Goal: Use online tool/utility: Utilize a website feature to perform a specific function

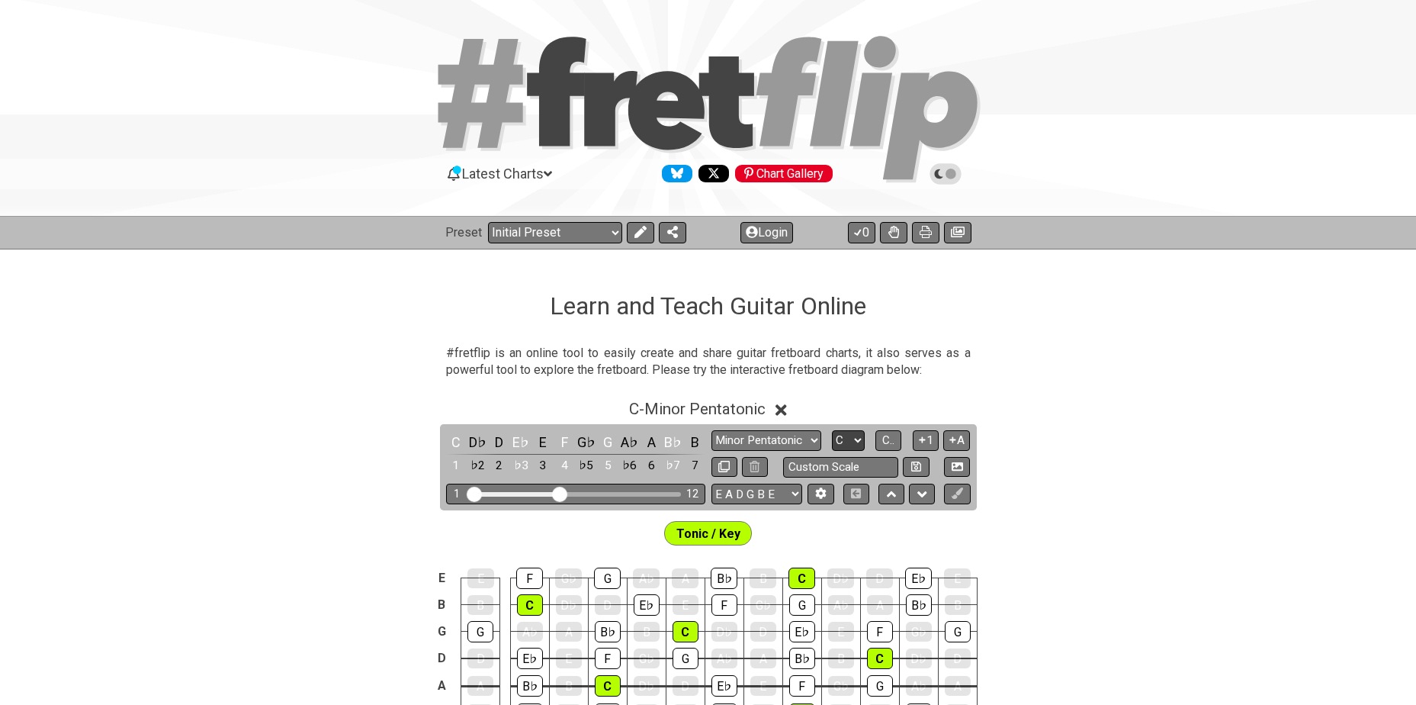
click at [847, 445] on select "A♭ A A♯ B♭ B C C♯ D♭ D D♯ E♭ E F F♯ G♭ G G♯" at bounding box center [848, 440] width 33 height 21
select select "Db"
click at [832, 430] on select "A♭ A A♯ B♭ B C C♯ D♭ D D♯ E♭ E F F♯ G♭ G G♯" at bounding box center [848, 440] width 33 height 21
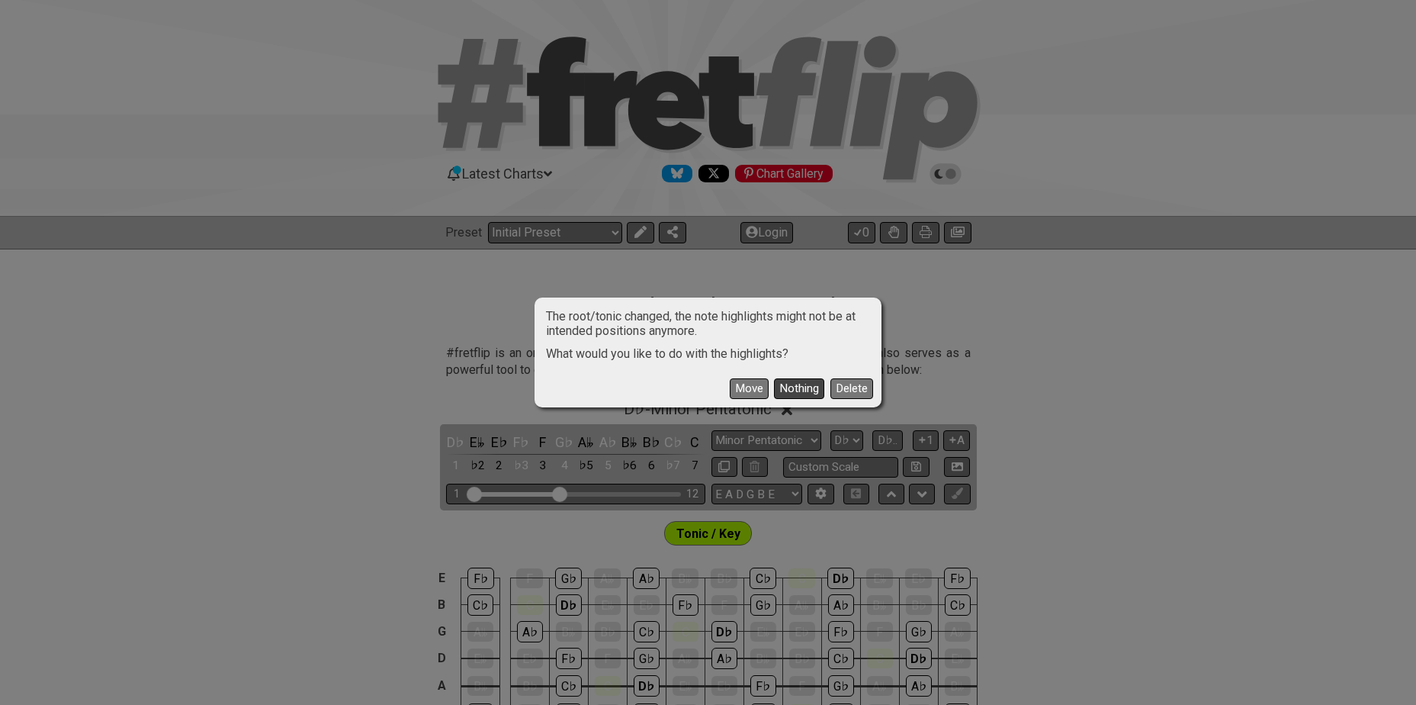
click at [796, 387] on button "Nothing" at bounding box center [799, 388] width 50 height 21
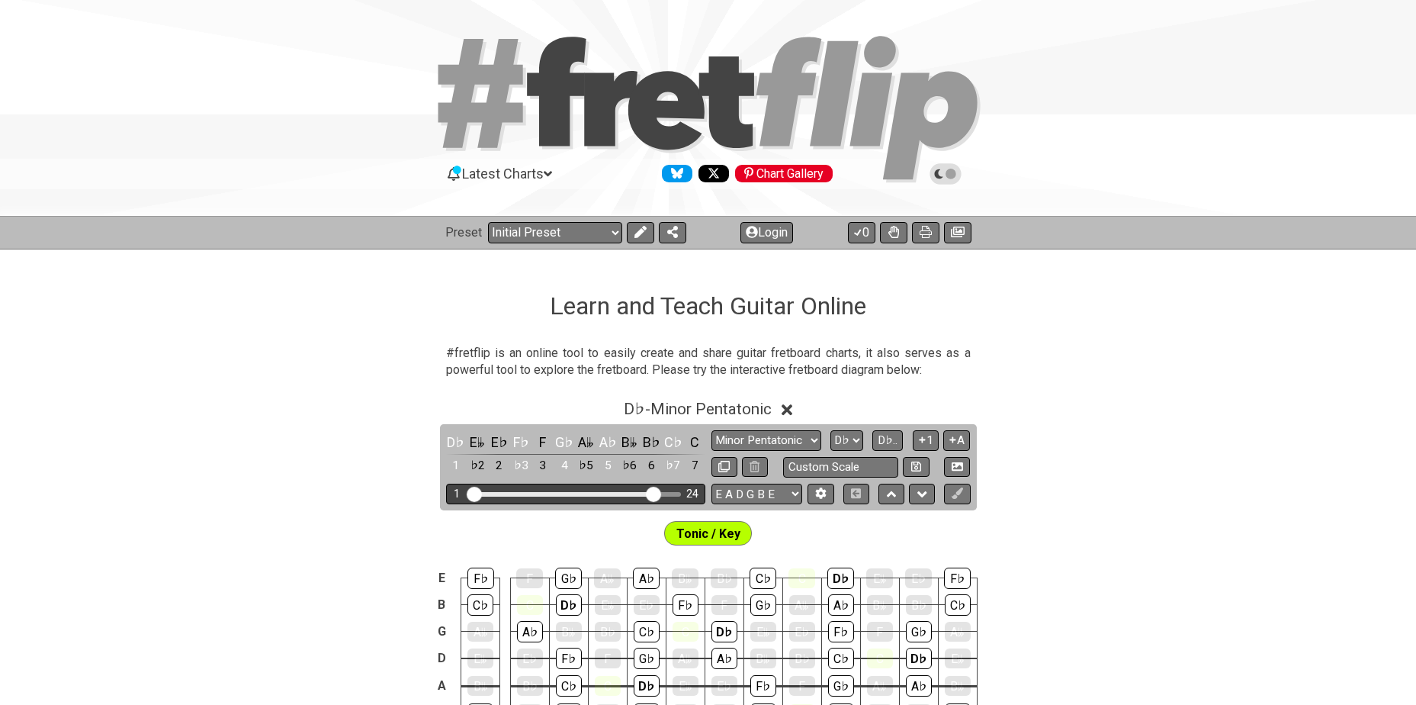
drag, startPoint x: 563, startPoint y: 494, endPoint x: 654, endPoint y: 479, distance: 92.0
click at [654, 493] on input "Visible fret range" at bounding box center [576, 493] width 217 height 0
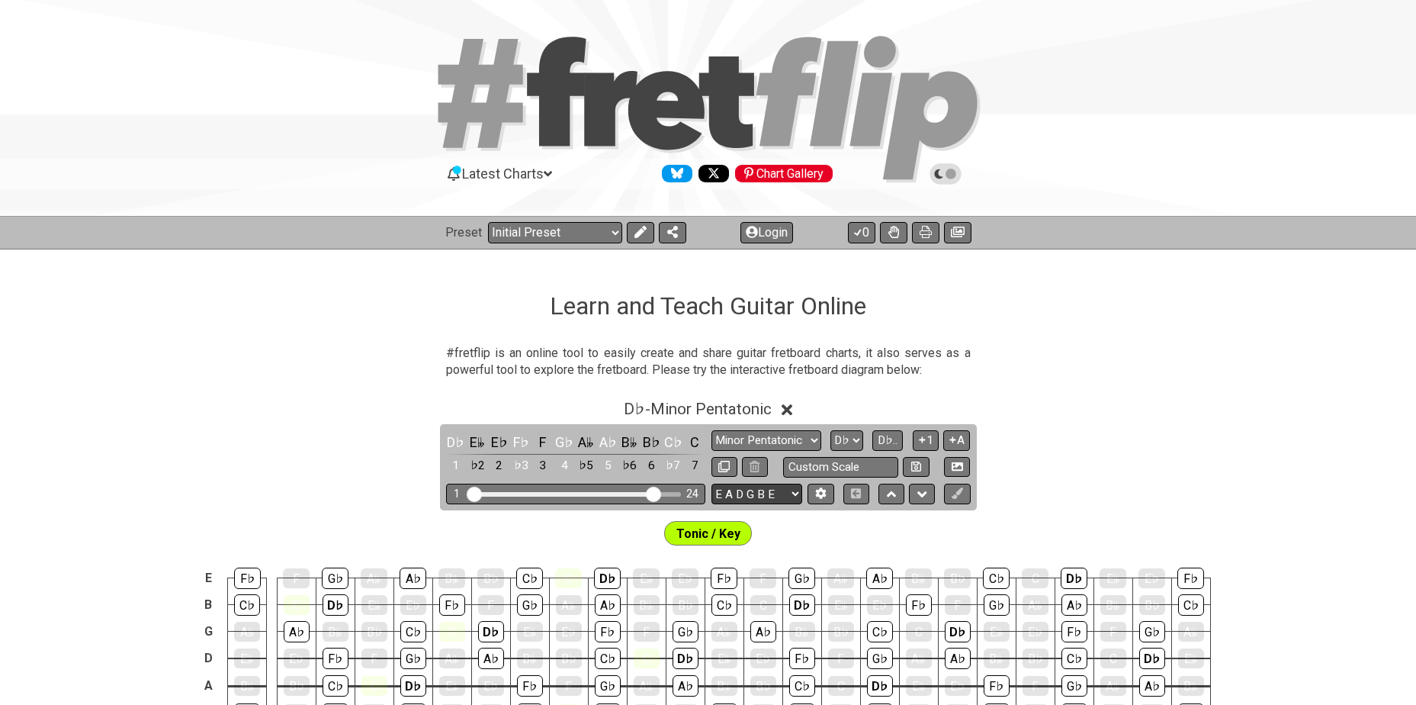
click at [753, 490] on select "E A D G B E E A D G B E E A D G B E B E A D F♯ B A D G C E A D A D G B E E♭ A♭ …" at bounding box center [757, 494] width 91 height 21
select select "A D G C F A D"
click at [712, 484] on select "E A D G B E E A D G B E E A D G B E B E A D F♯ B A D G C E A D A D G B E E♭ A♭ …" at bounding box center [757, 494] width 91 height 21
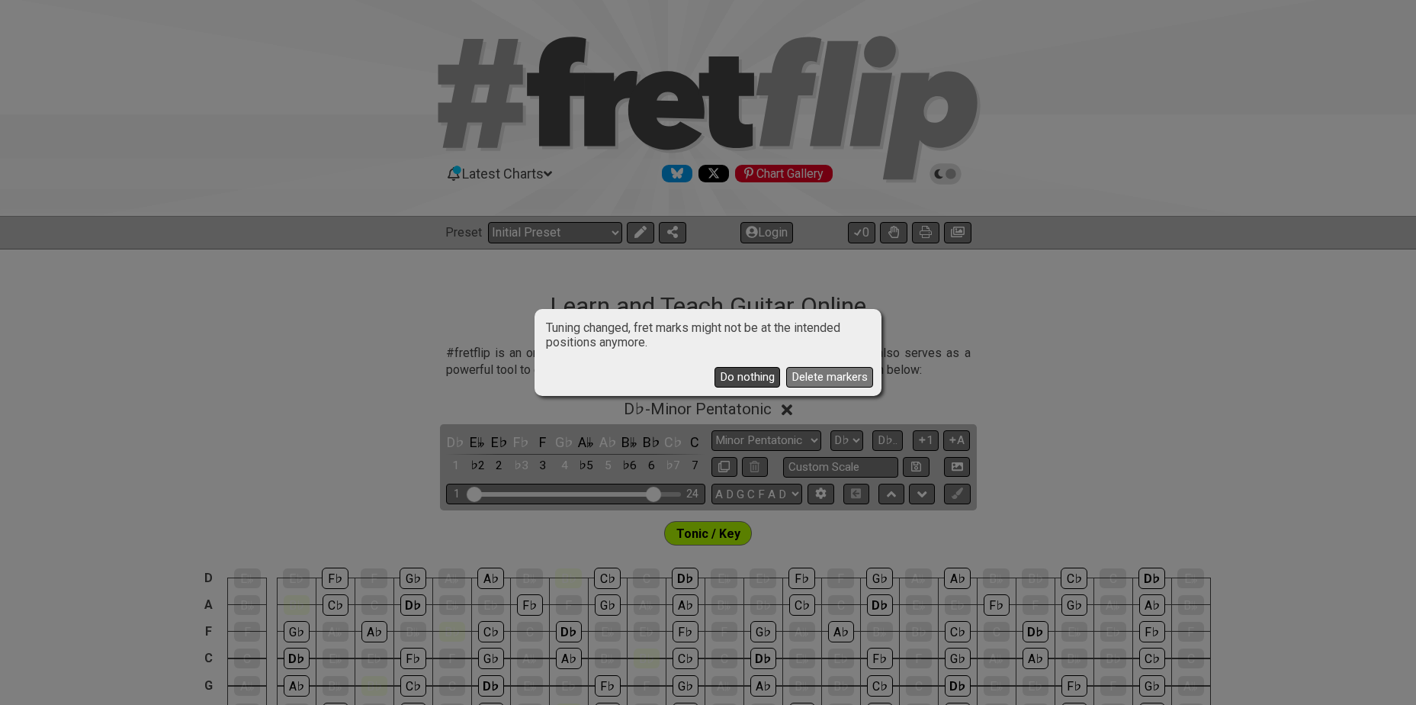
click at [717, 370] on button "Do nothing" at bounding box center [748, 377] width 66 height 21
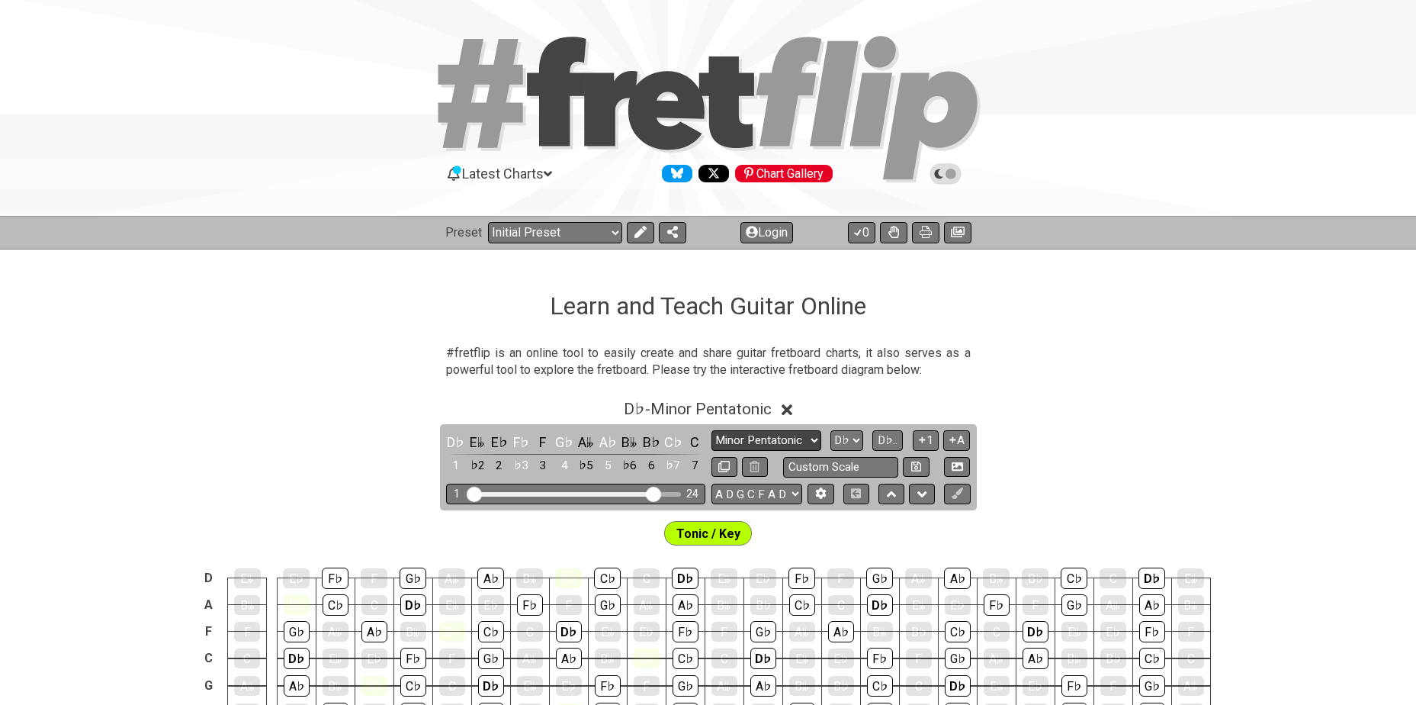
click at [776, 433] on select "Minor Pentatonic Click to edit Minor Pentatonic Major Pentatonic Minor Blues Ma…" at bounding box center [767, 440] width 110 height 21
click at [657, 401] on span "D♭ - Minor Pentatonic" at bounding box center [698, 409] width 148 height 18
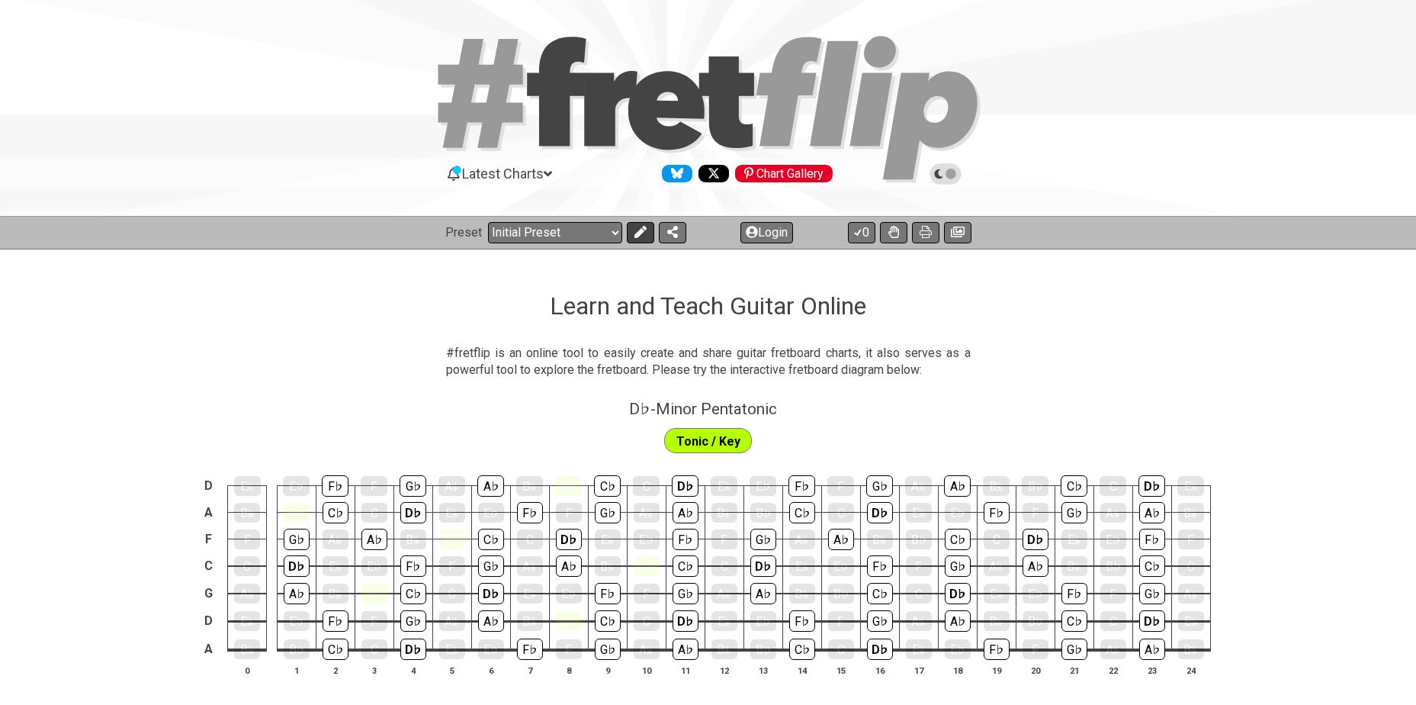
click at [644, 234] on icon at bounding box center [641, 232] width 12 height 12
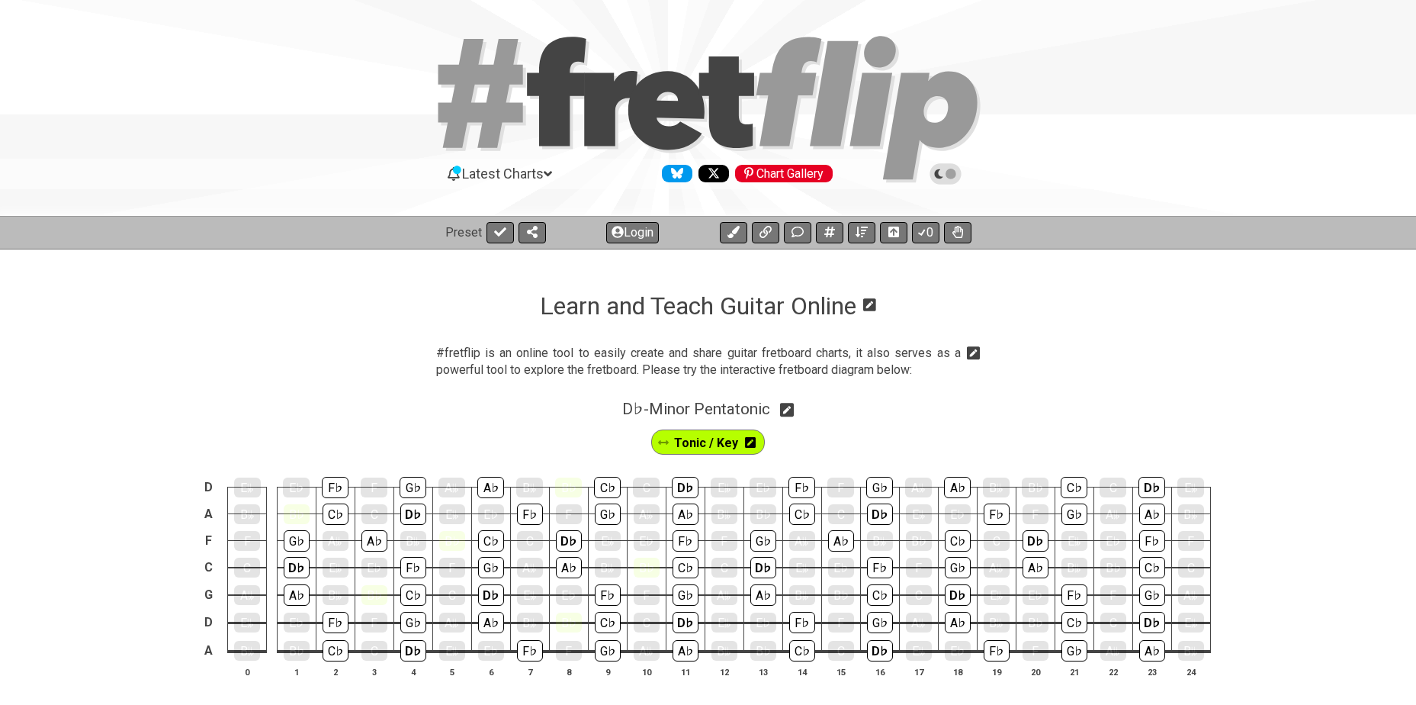
click at [745, 440] on icon at bounding box center [750, 442] width 11 height 11
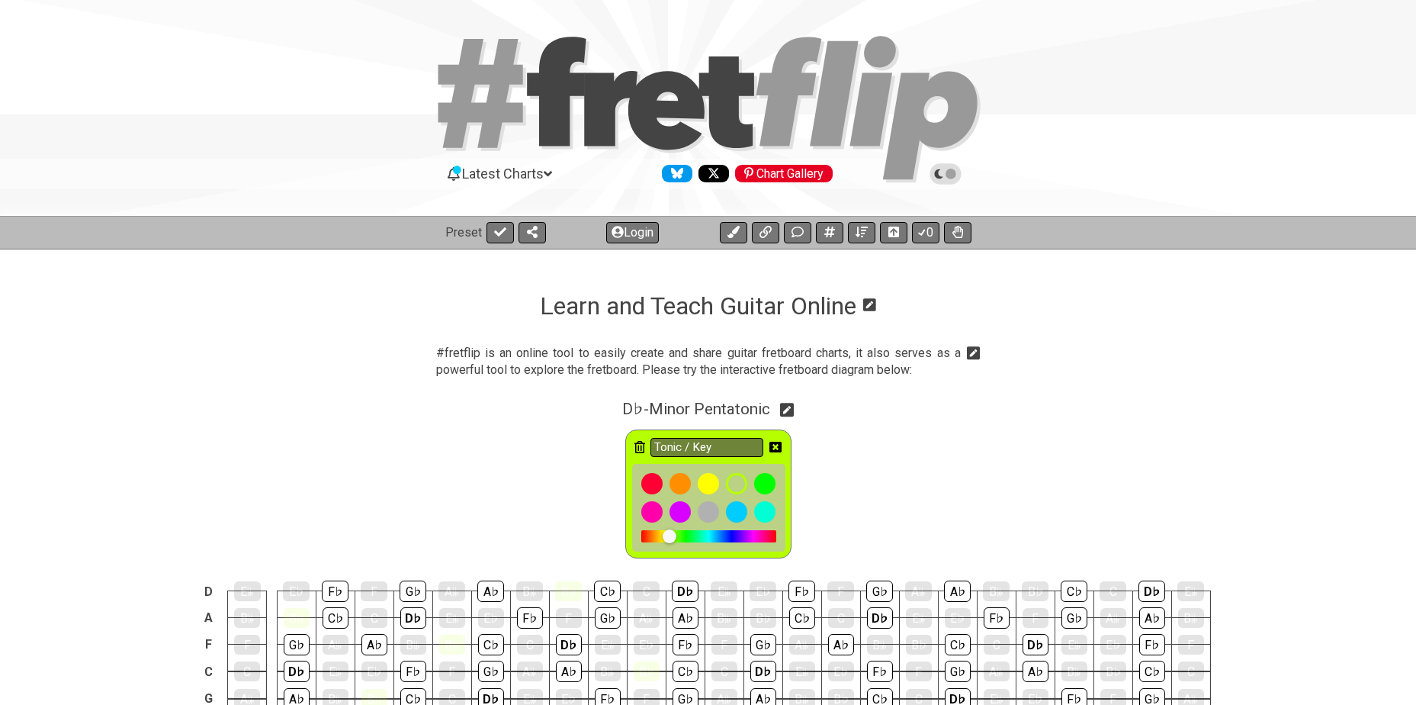
click at [637, 446] on icon at bounding box center [640, 447] width 11 height 12
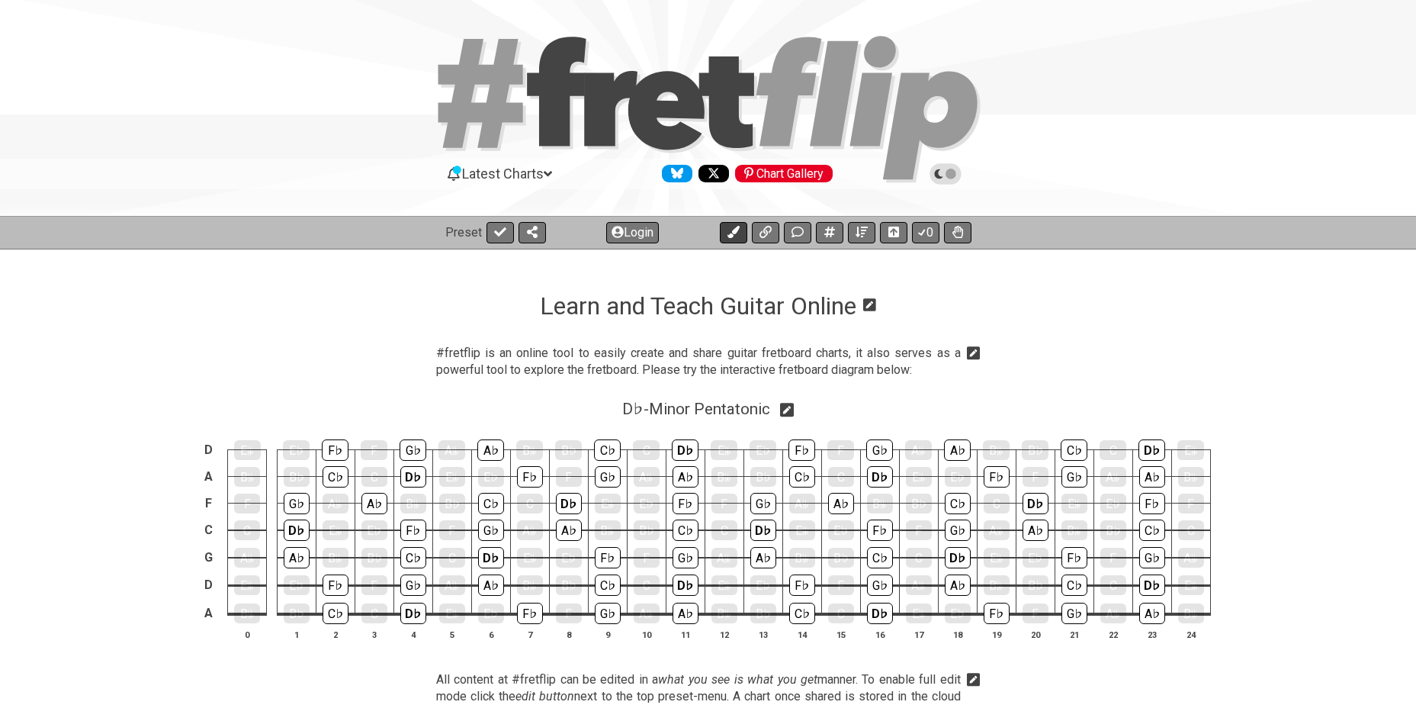
click at [733, 236] on icon at bounding box center [733, 232] width 12 height 12
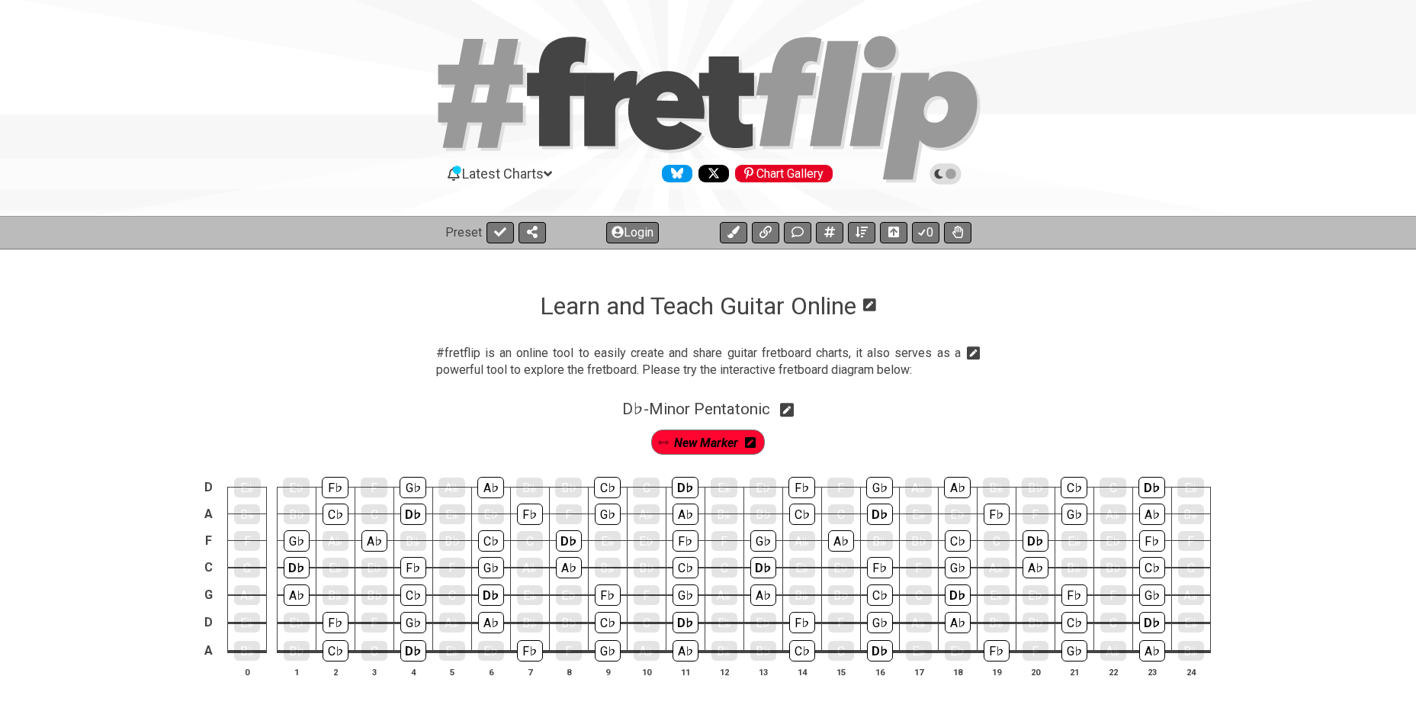
click at [750, 442] on icon at bounding box center [750, 442] width 11 height 11
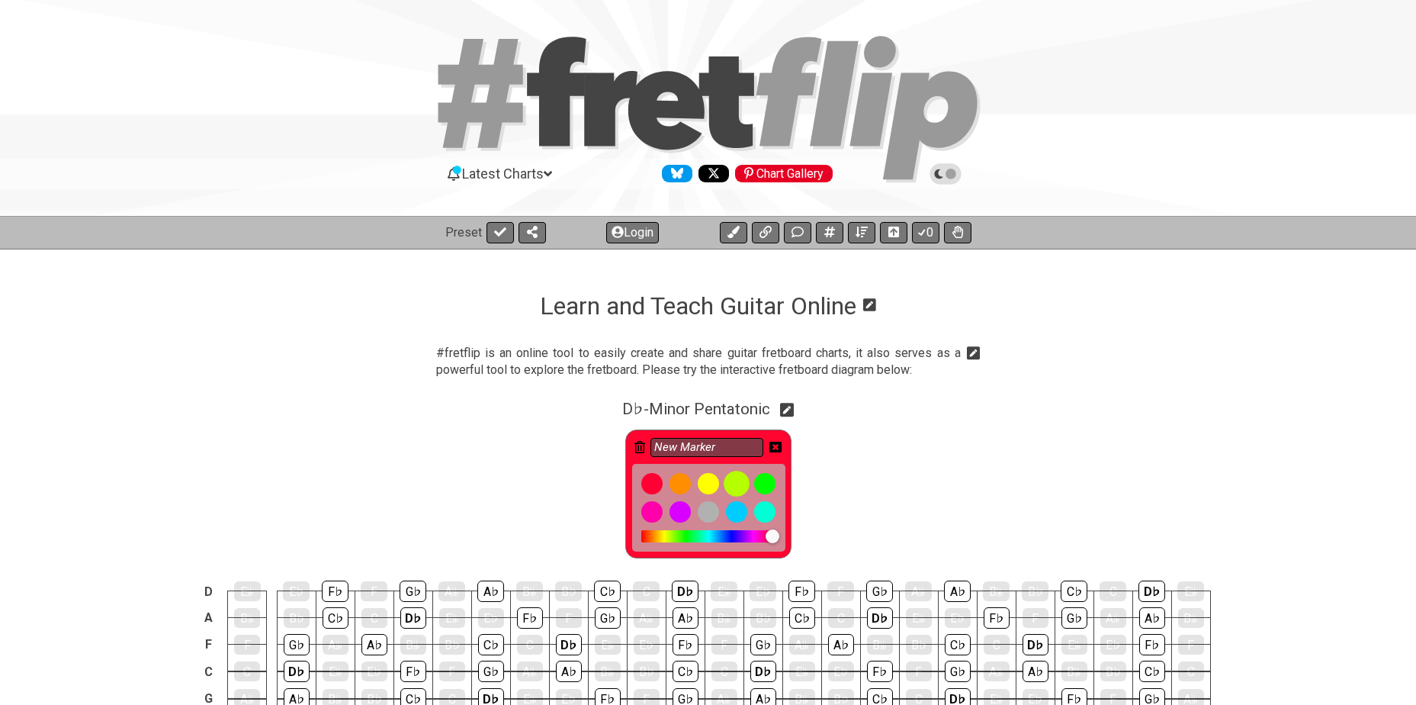
click at [742, 483] on div at bounding box center [737, 484] width 26 height 26
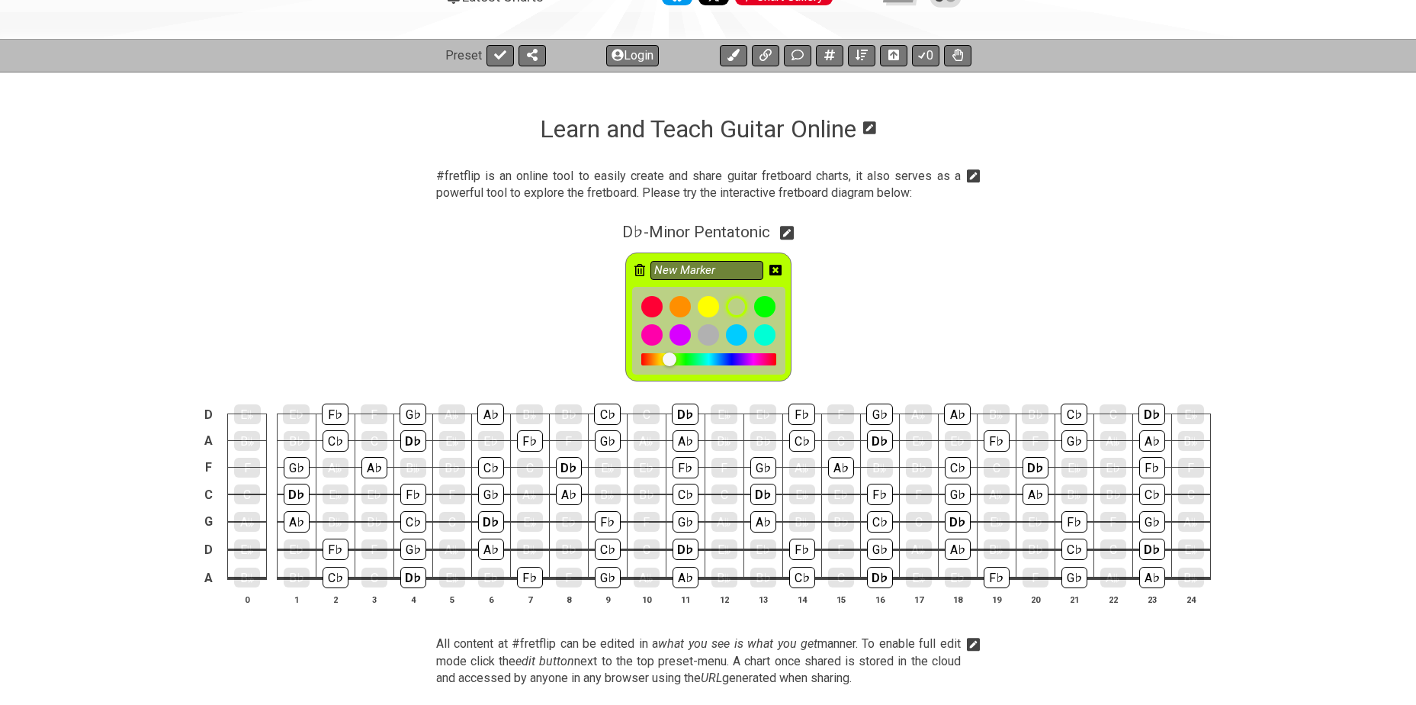
scroll to position [178, 0]
click at [295, 490] on div "D♭" at bounding box center [297, 493] width 26 height 21
click at [404, 568] on div "D♭" at bounding box center [413, 576] width 26 height 21
click at [478, 516] on div "D♭" at bounding box center [491, 520] width 26 height 21
click at [410, 437] on div "D♭" at bounding box center [413, 439] width 26 height 21
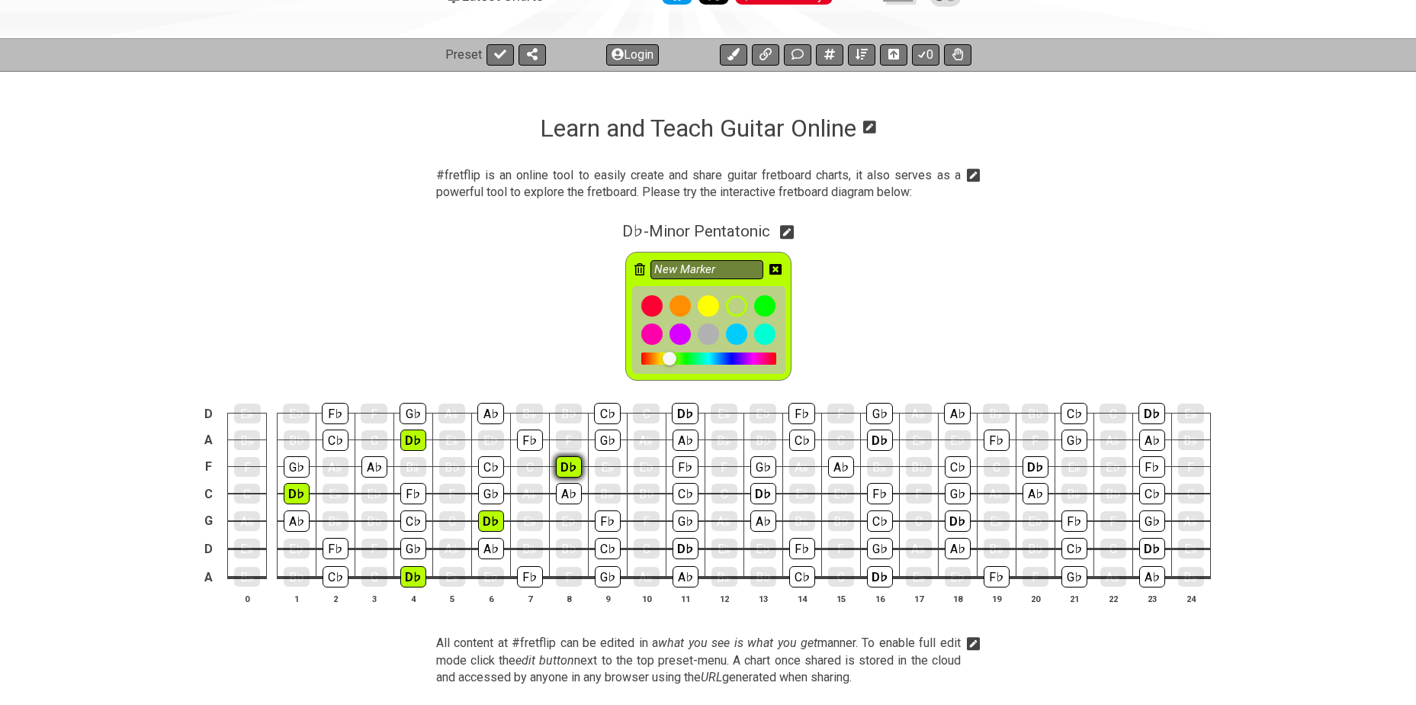
click at [567, 466] on div "D♭" at bounding box center [569, 466] width 26 height 21
drag, startPoint x: 567, startPoint y: 466, endPoint x: 484, endPoint y: 355, distance: 139.4
click at [484, 355] on div "New Marker" at bounding box center [708, 313] width 1416 height 143
click at [685, 407] on div "D♭" at bounding box center [685, 413] width 27 height 21
click at [681, 547] on div "D♭" at bounding box center [686, 548] width 26 height 21
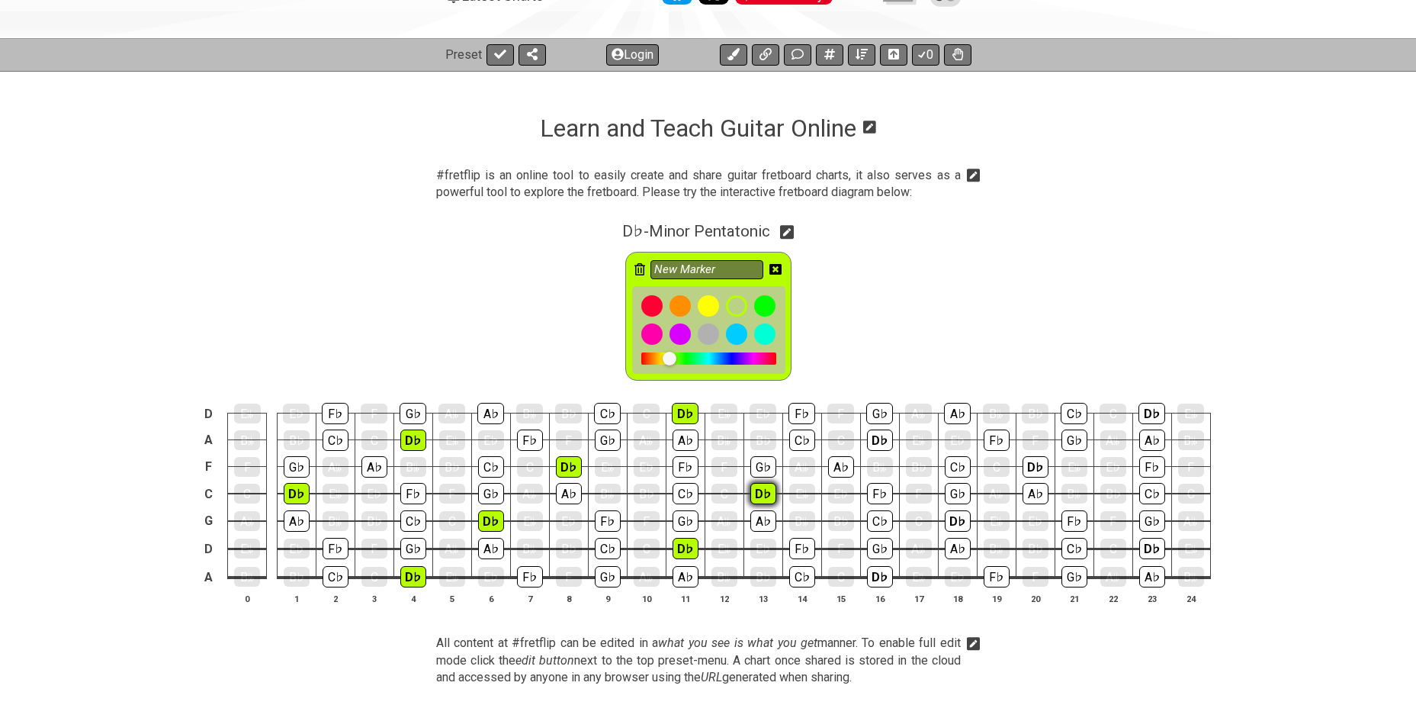
click at [766, 490] on div "D♭" at bounding box center [763, 493] width 26 height 21
click at [879, 433] on div "D♭" at bounding box center [880, 439] width 26 height 21
click at [873, 571] on div "D♭" at bounding box center [880, 576] width 26 height 21
click at [959, 517] on div "D♭" at bounding box center [958, 520] width 26 height 21
click at [1043, 464] on div "D♭" at bounding box center [1036, 466] width 26 height 21
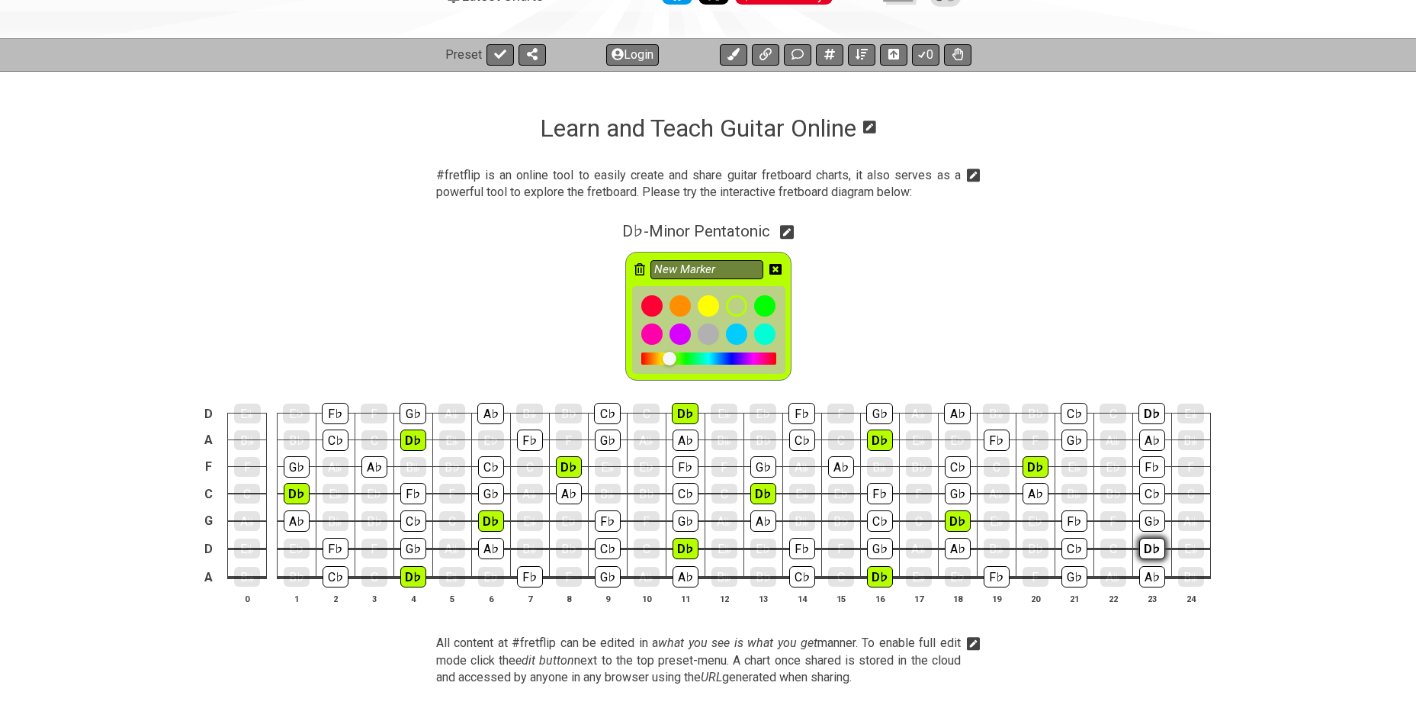
click at [1149, 549] on div "D♭" at bounding box center [1152, 548] width 26 height 21
click at [1143, 413] on div "D♭" at bounding box center [1152, 413] width 27 height 21
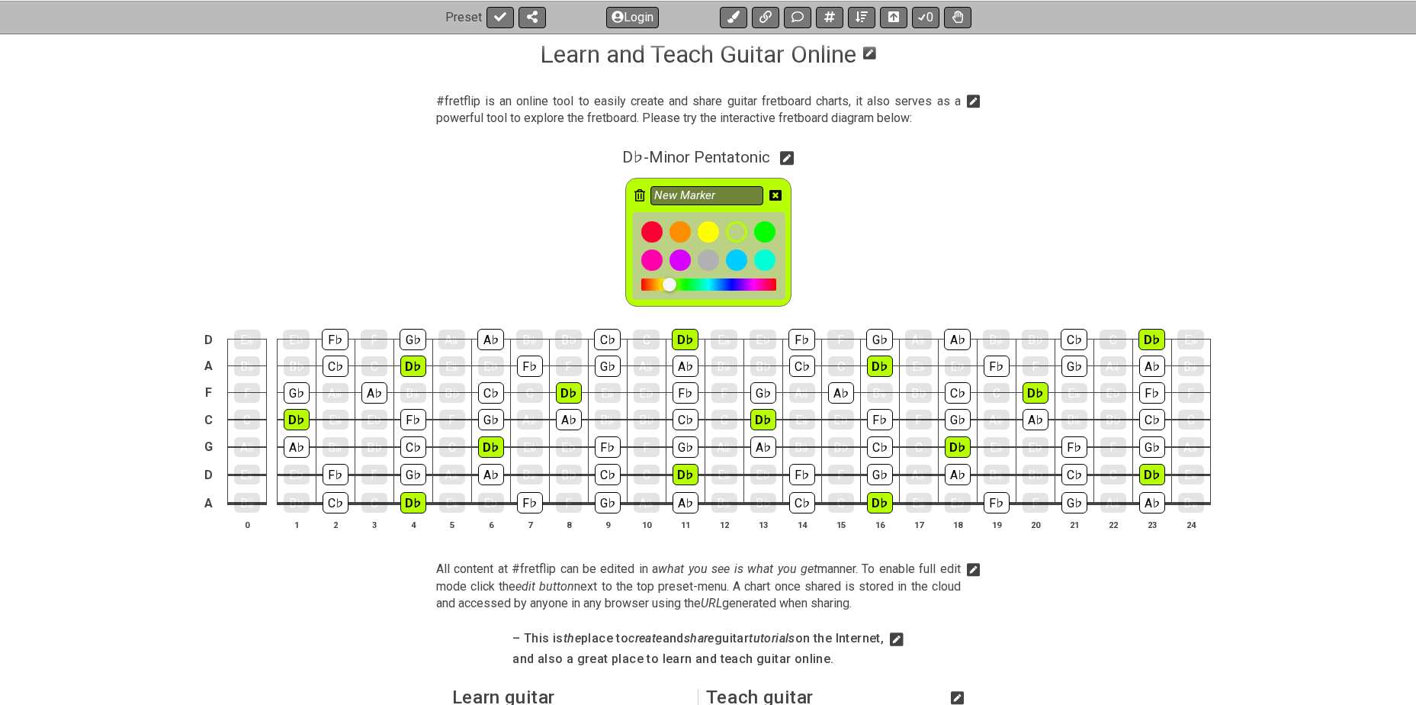
scroll to position [254, 0]
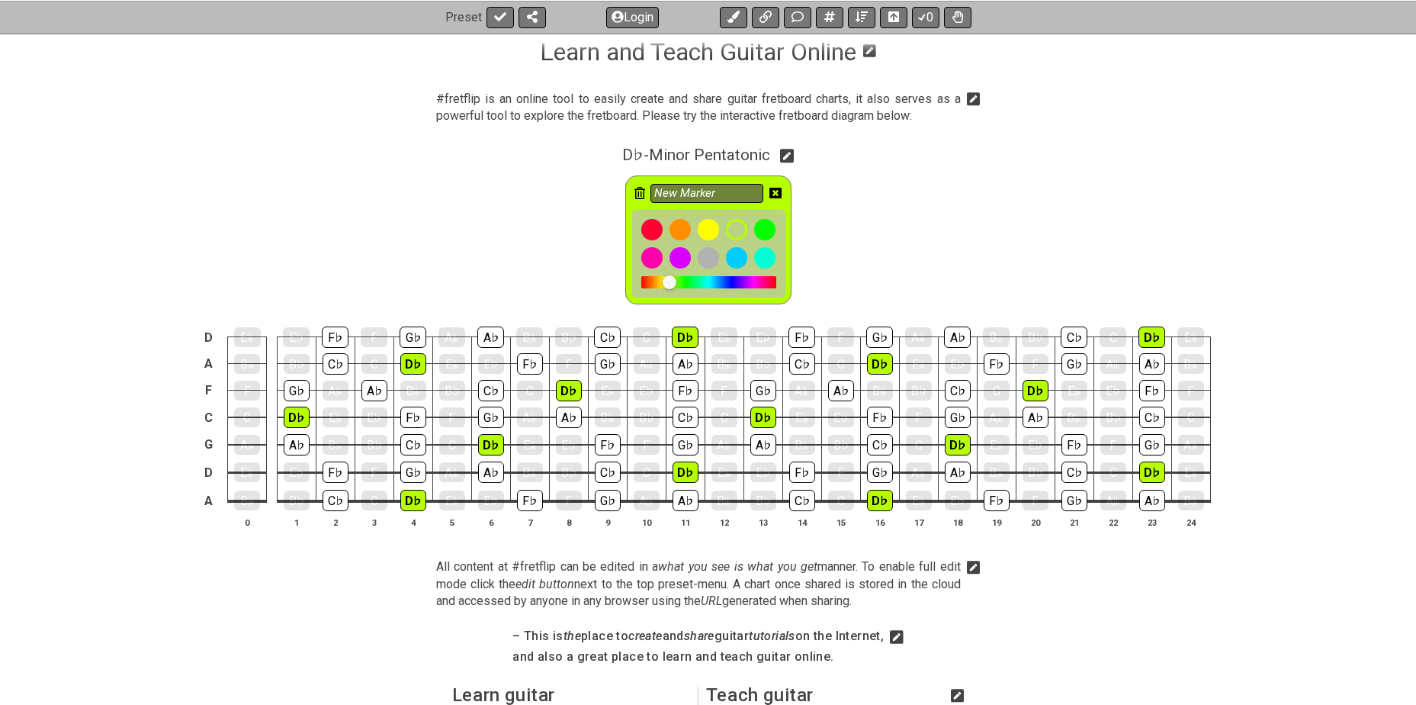
click at [774, 193] on icon at bounding box center [776, 193] width 12 height 11
